Goal: Check status: Check status

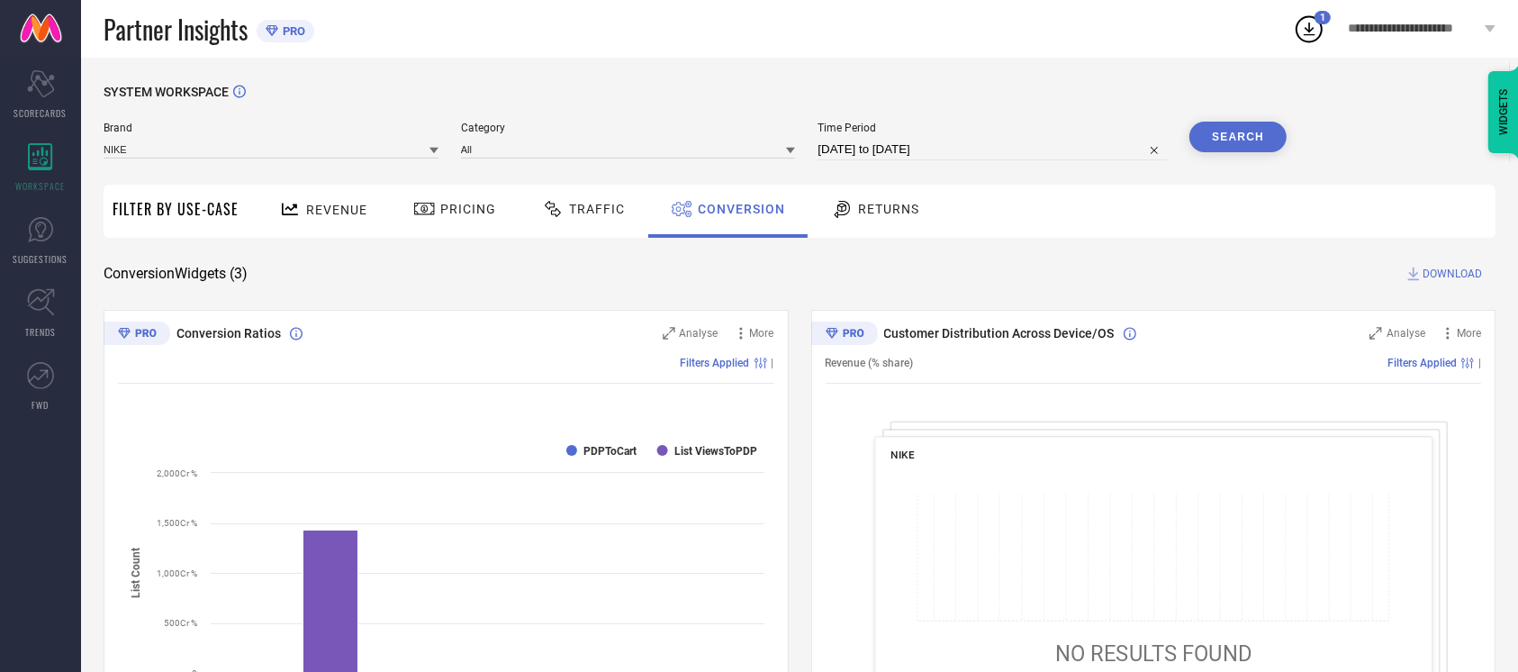
click at [1266, 131] on button "Search" at bounding box center [1238, 137] width 97 height 31
click at [965, 139] on div "Time Period [DATE] to [DATE]" at bounding box center [992, 141] width 349 height 39
click at [966, 153] on input "[DATE] to [DATE]" at bounding box center [992, 150] width 349 height 22
select select "8"
select select "2025"
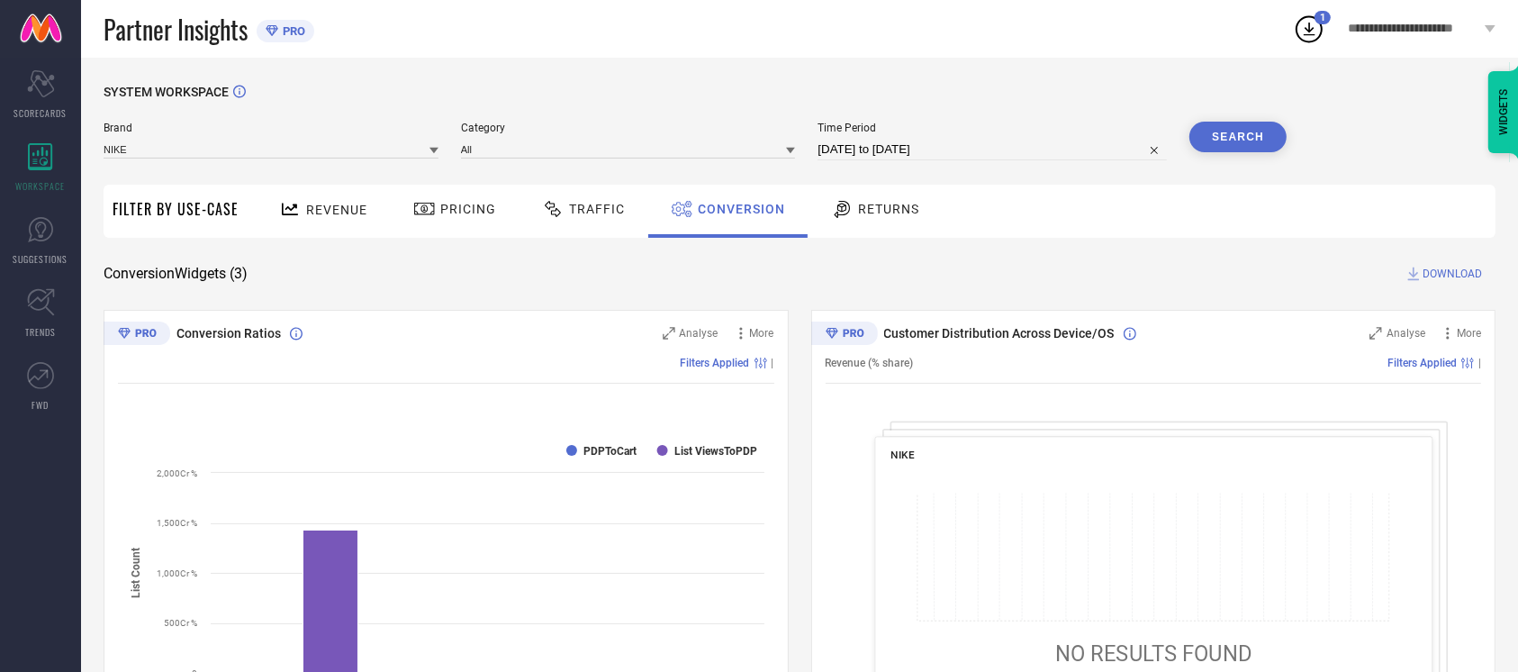
select select "9"
select select "2025"
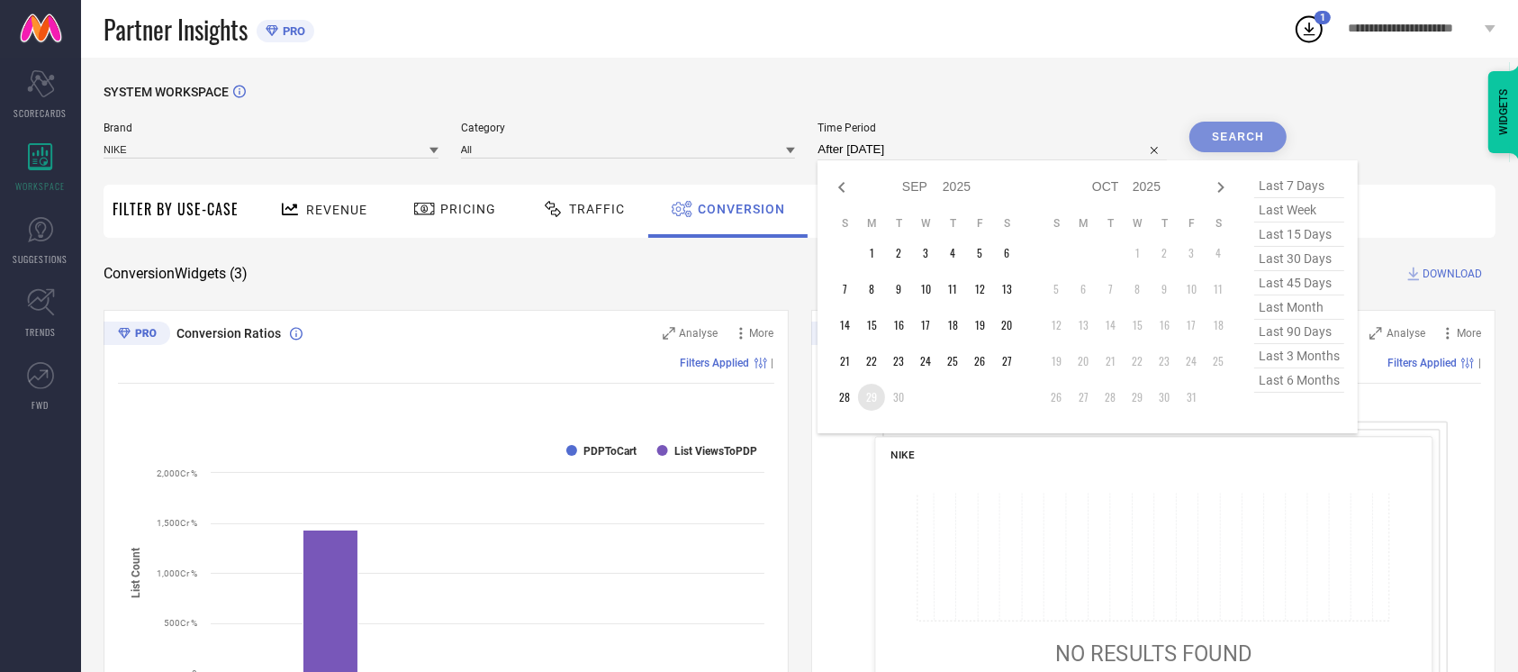
click at [860, 393] on td "29" at bounding box center [871, 397] width 27 height 27
type input "[DATE] to [DATE]"
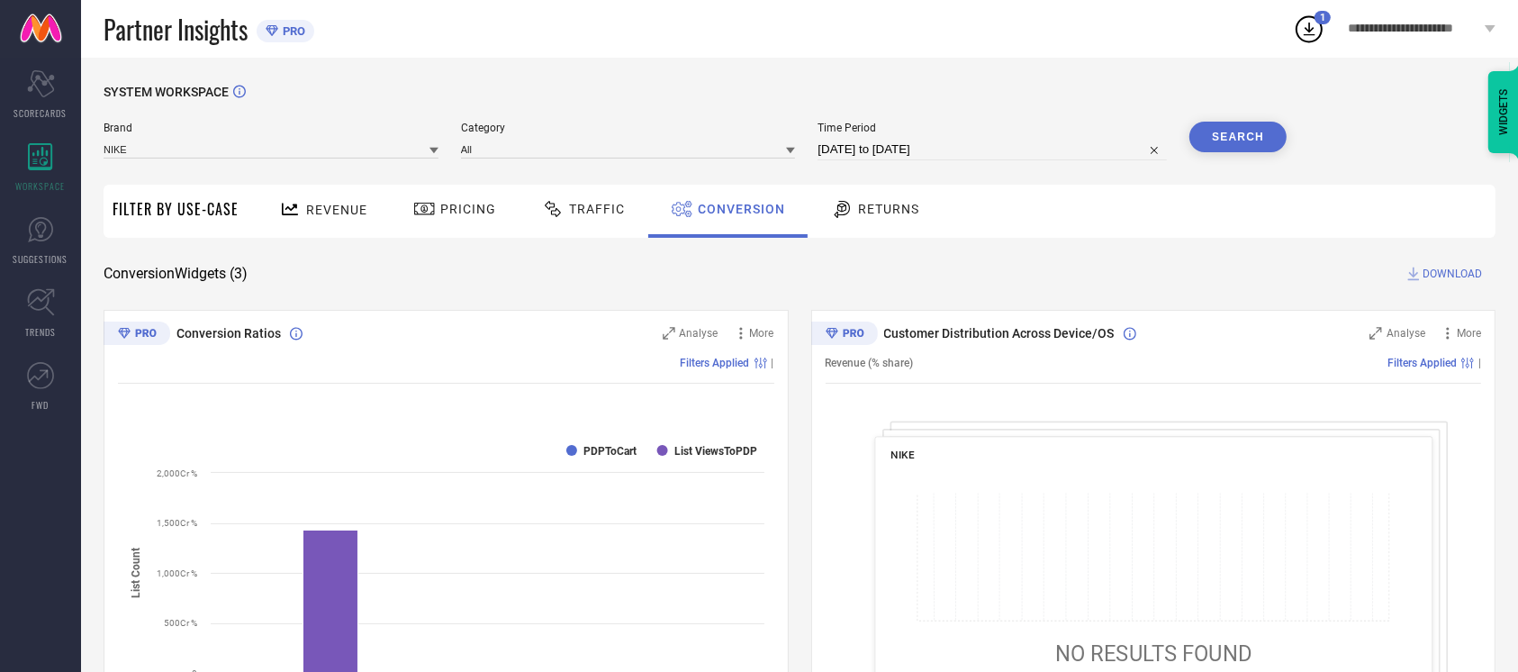
click at [1241, 139] on button "Search" at bounding box center [1238, 137] width 97 height 31
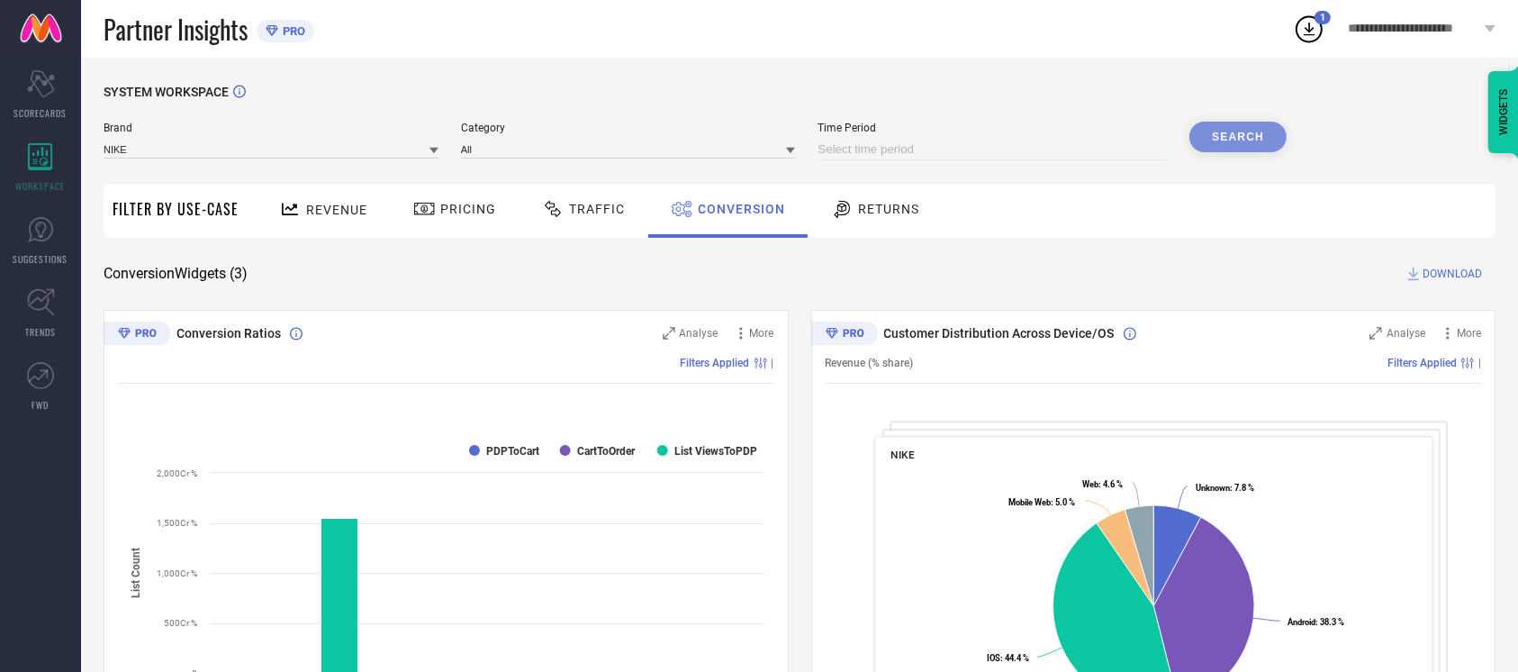
click at [1026, 113] on div "SYSTEM WORKSPACE" at bounding box center [800, 103] width 1392 height 37
click at [935, 80] on div "SYSTEM WORKSPACE Brand NIKE Category All Time Period Search Filter By Use-Case …" at bounding box center [799, 659] width 1437 height 1202
click at [856, 161] on div "Brand NIKE Category All Time Period Search" at bounding box center [695, 149] width 1183 height 54
click at [782, 95] on div "SYSTEM WORKSPACE" at bounding box center [800, 103] width 1392 height 37
drag, startPoint x: 809, startPoint y: 60, endPoint x: 854, endPoint y: 133, distance: 85.7
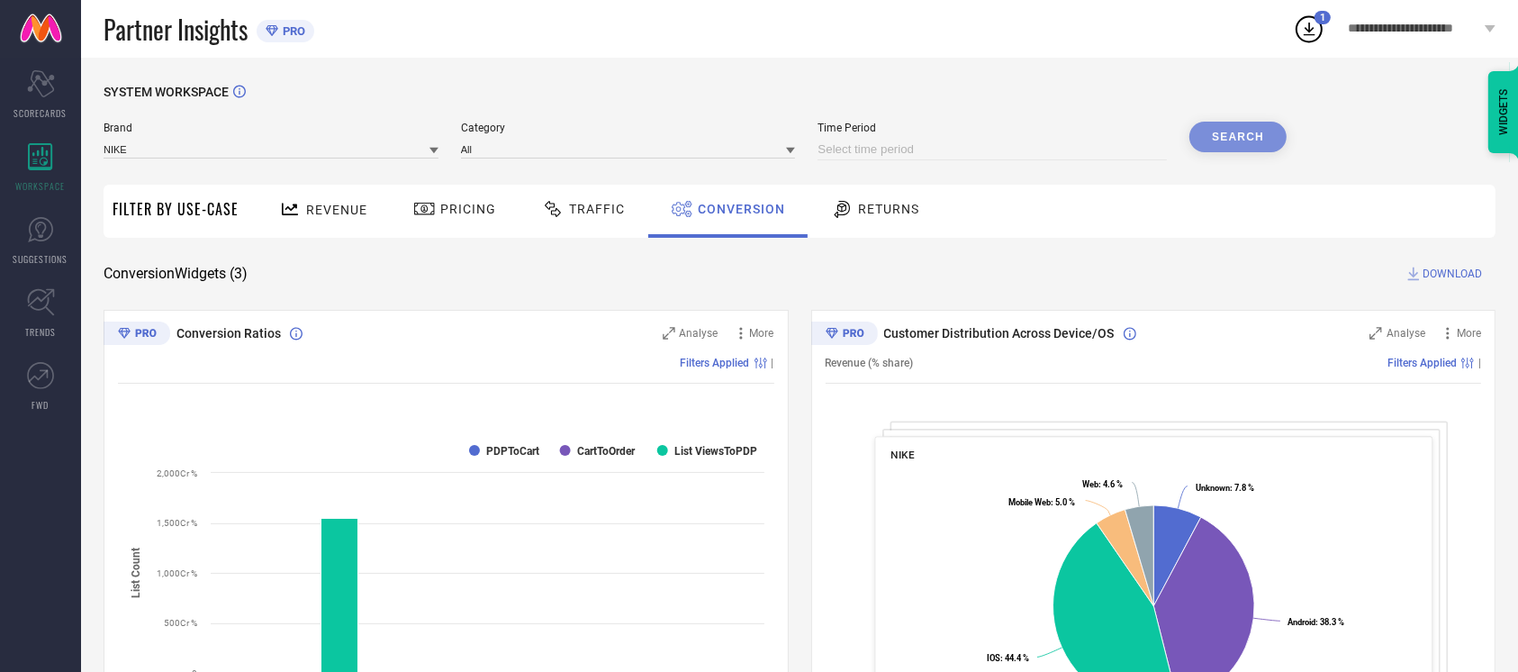
click at [854, 133] on div "SYSTEM WORKSPACE Brand NIKE Category All Time Period Search Filter By Use-Case …" at bounding box center [799, 659] width 1437 height 1202
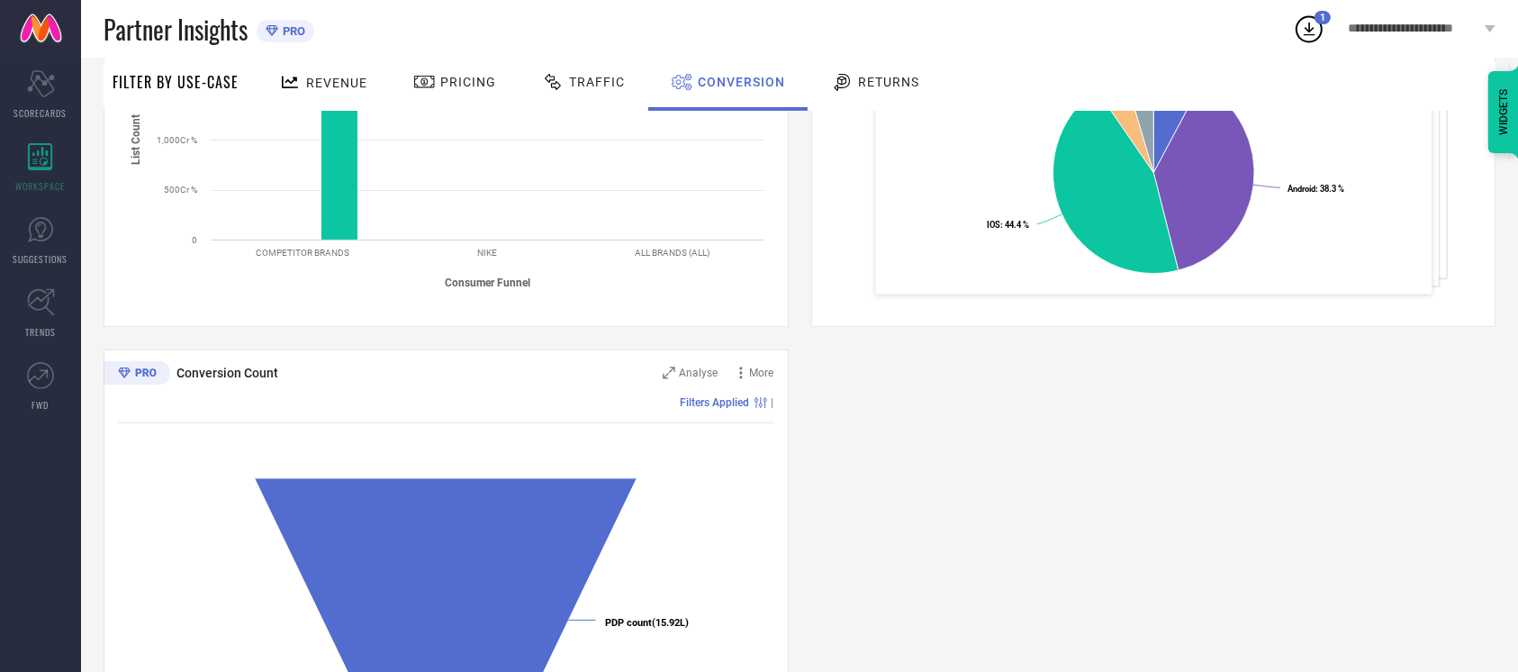
scroll to position [444, 0]
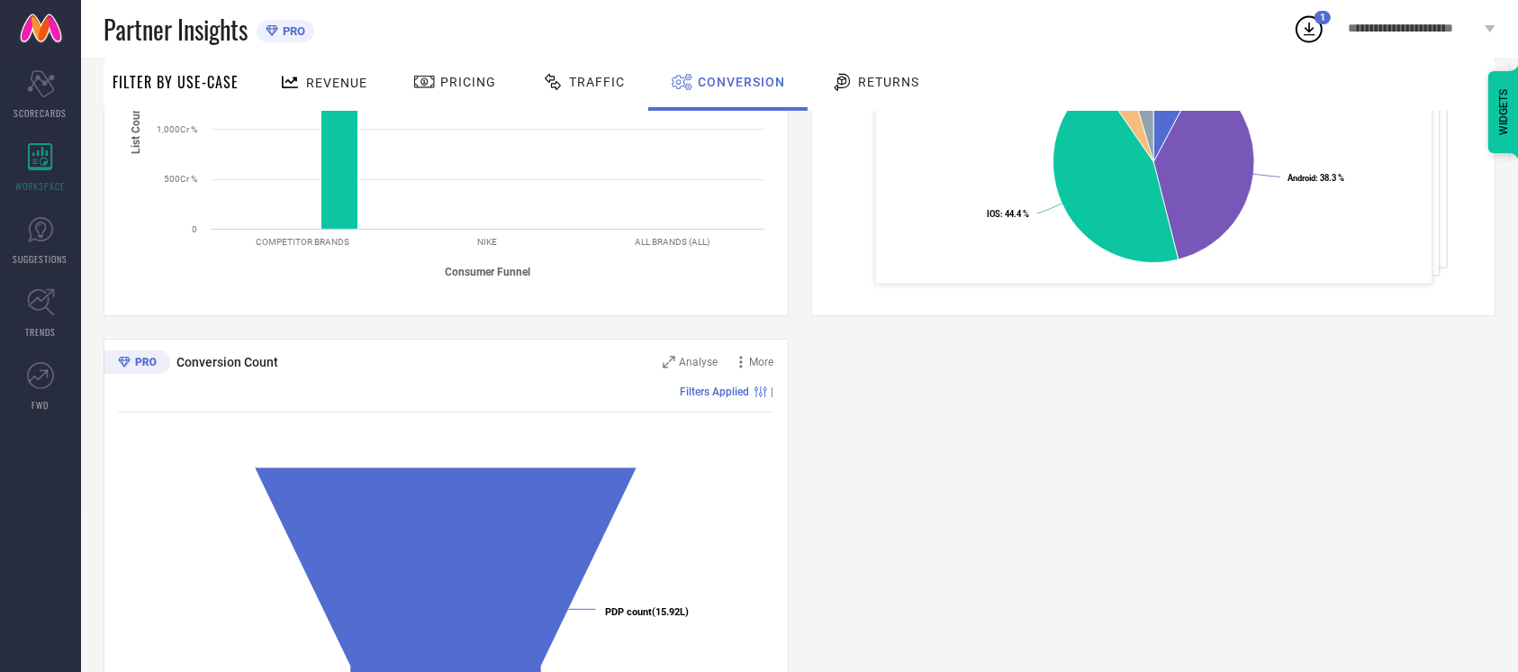
click at [850, 338] on div "Conversion Ratios Analyse More Filters Applied | Created with Highcharts 9.3.3 …" at bounding box center [800, 327] width 1392 height 923
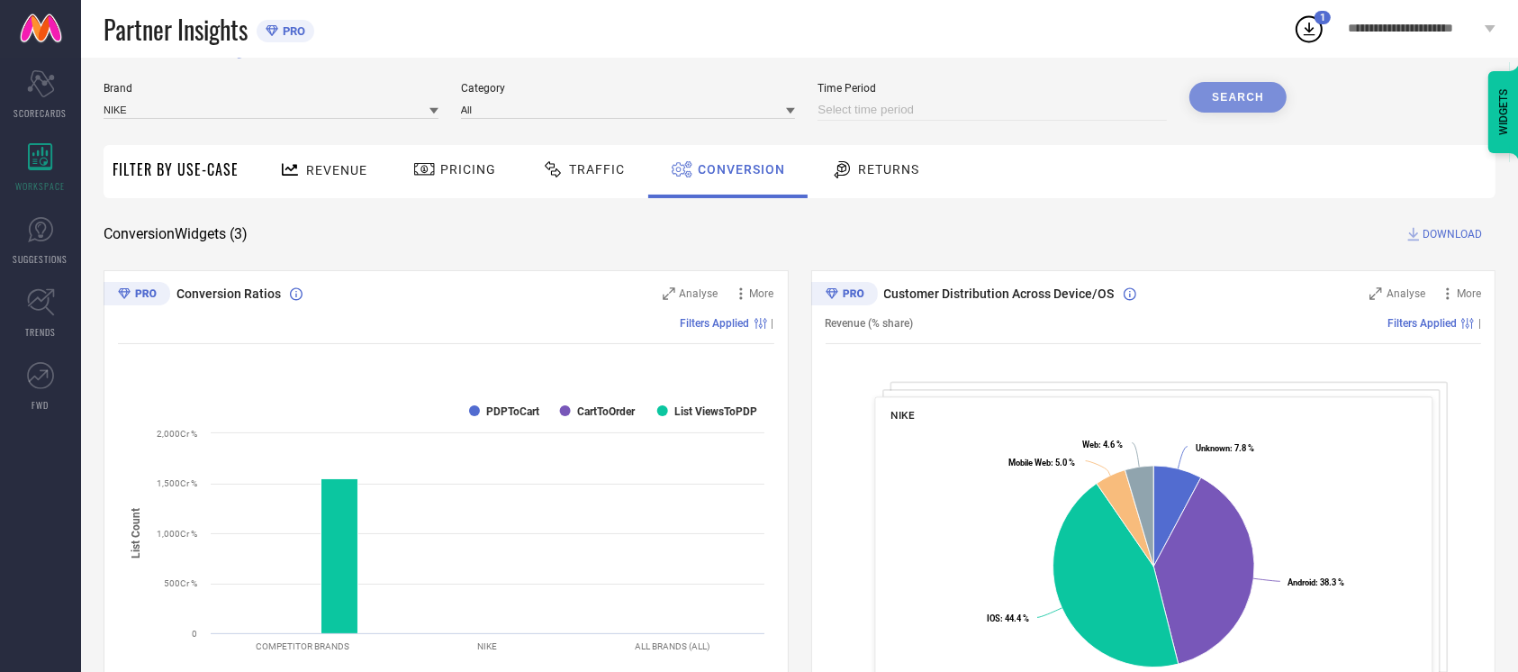
scroll to position [0, 0]
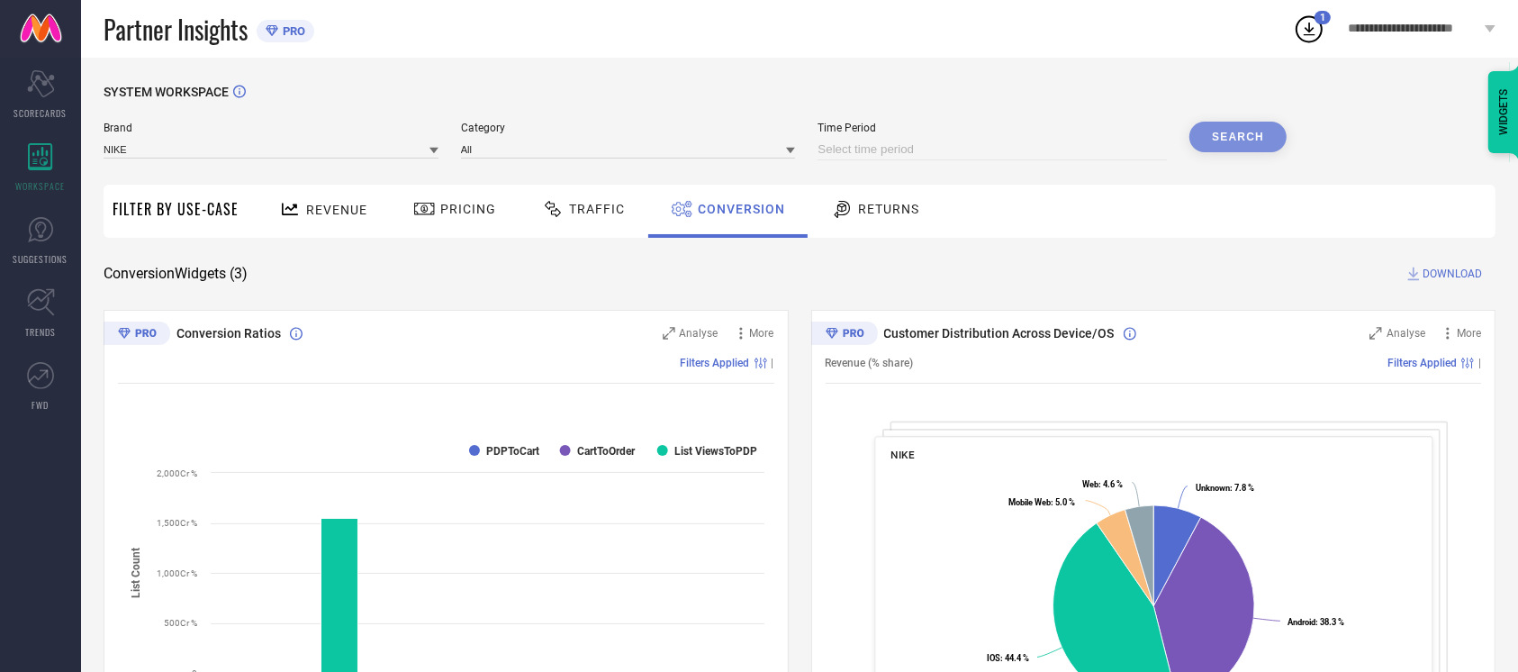
click at [870, 86] on div "SYSTEM WORKSPACE" at bounding box center [800, 103] width 1392 height 37
